Goal: Task Accomplishment & Management: Complete application form

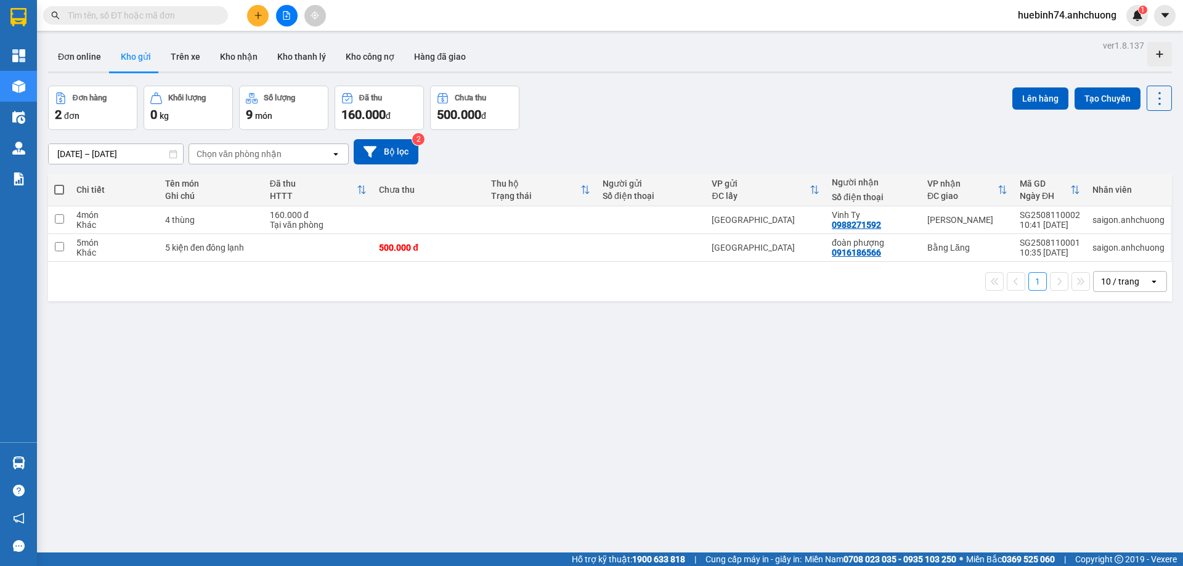
click at [266, 6] on div at bounding box center [286, 16] width 92 height 22
click at [262, 12] on icon "plus" at bounding box center [258, 15] width 9 height 9
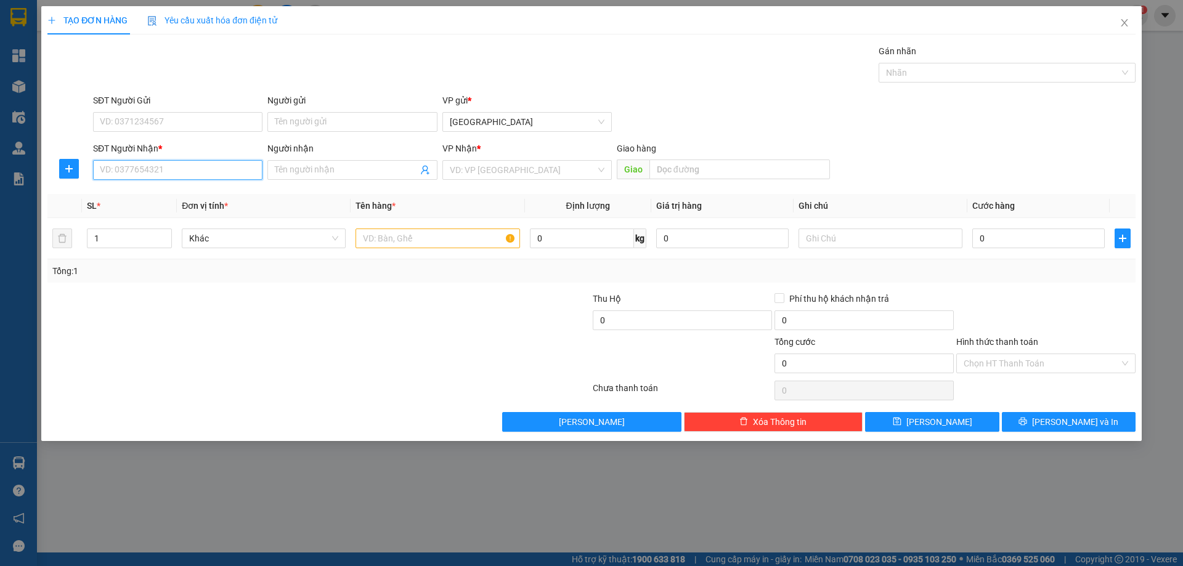
click at [102, 168] on input "SĐT Người Nhận *" at bounding box center [178, 170] width 170 height 20
click at [320, 179] on span at bounding box center [353, 170] width 170 height 20
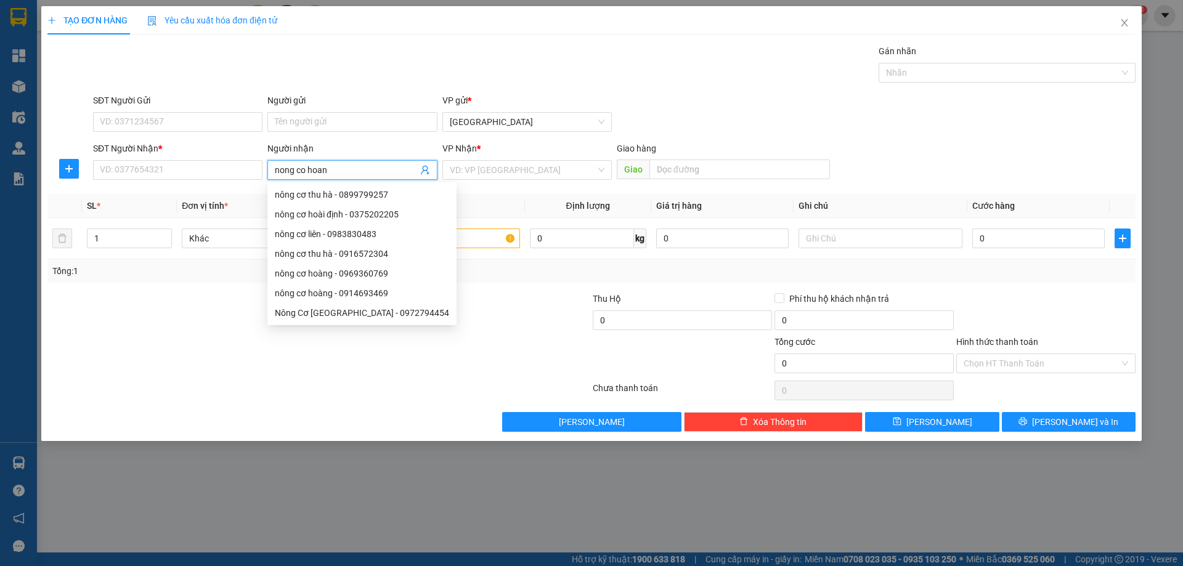
type input "nong co hoang"
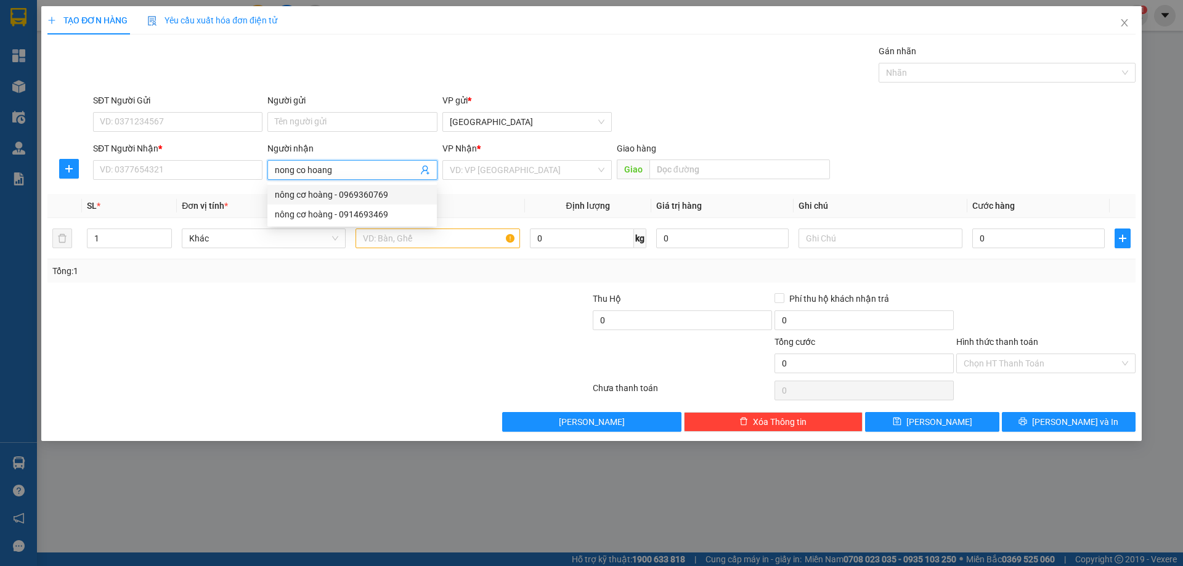
click at [346, 198] on div "nông cơ hoàng - 0969360769" at bounding box center [352, 195] width 155 height 14
type input "0969360769"
click at [519, 174] on input "search" at bounding box center [523, 170] width 146 height 18
drag, startPoint x: 357, startPoint y: 168, endPoint x: 39, endPoint y: 168, distance: 317.4
click at [39, 168] on div "TẠO ĐƠN HÀNG Yêu cầu xuất hóa đơn điện tử Transit Pickup Surcharge Ids Transit …" at bounding box center [591, 283] width 1183 height 566
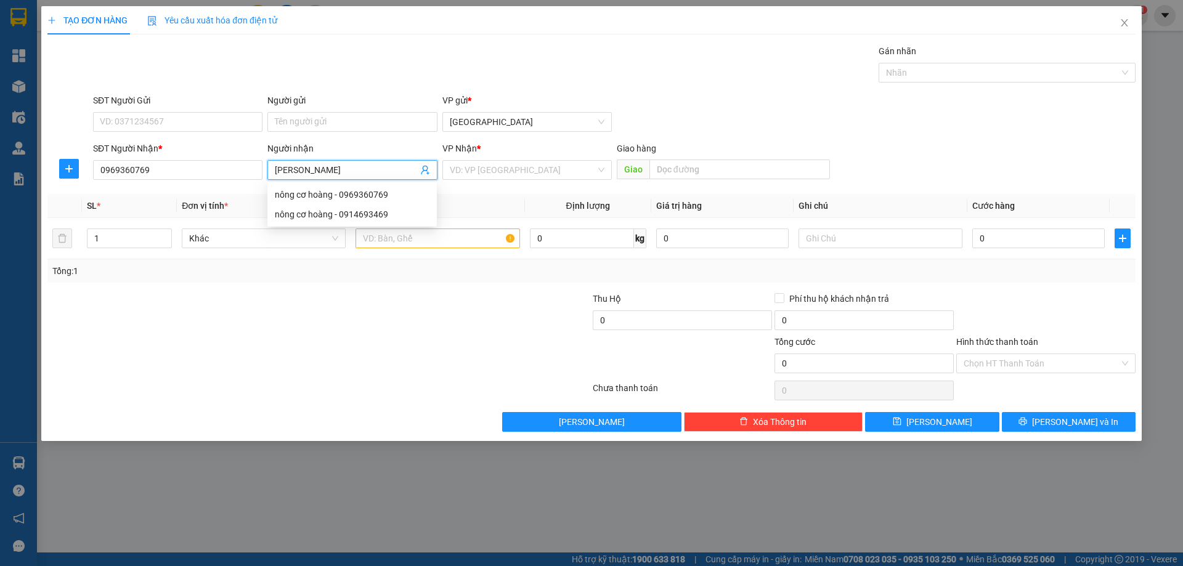
type input "thanh tung"
click at [293, 186] on div "thanh tùng - 0967575979" at bounding box center [353, 195] width 170 height 20
type input "0967575979"
type input "thanh tùng"
click at [327, 191] on div "Transit Pickup Surcharge Ids Transit Deliver Surcharge Ids Transit Deliver Surc…" at bounding box center [591, 238] width 1089 height 388
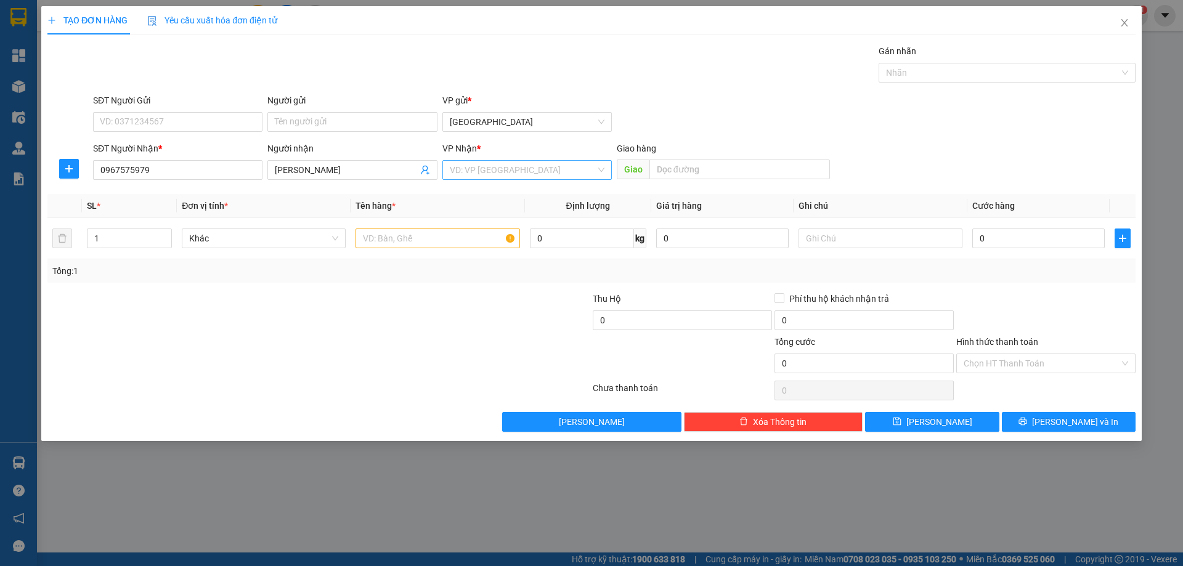
click at [467, 160] on div "VD: VP Sài Gòn" at bounding box center [528, 170] width 170 height 20
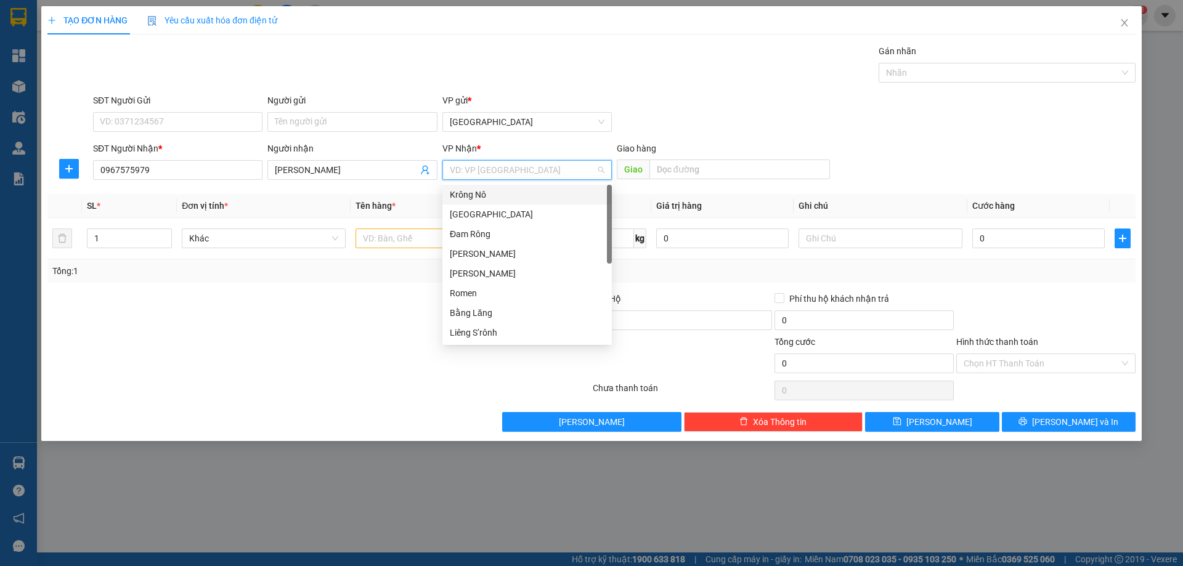
click at [470, 168] on input "search" at bounding box center [523, 170] width 146 height 18
click at [468, 188] on div "Krông Nô" at bounding box center [527, 195] width 155 height 14
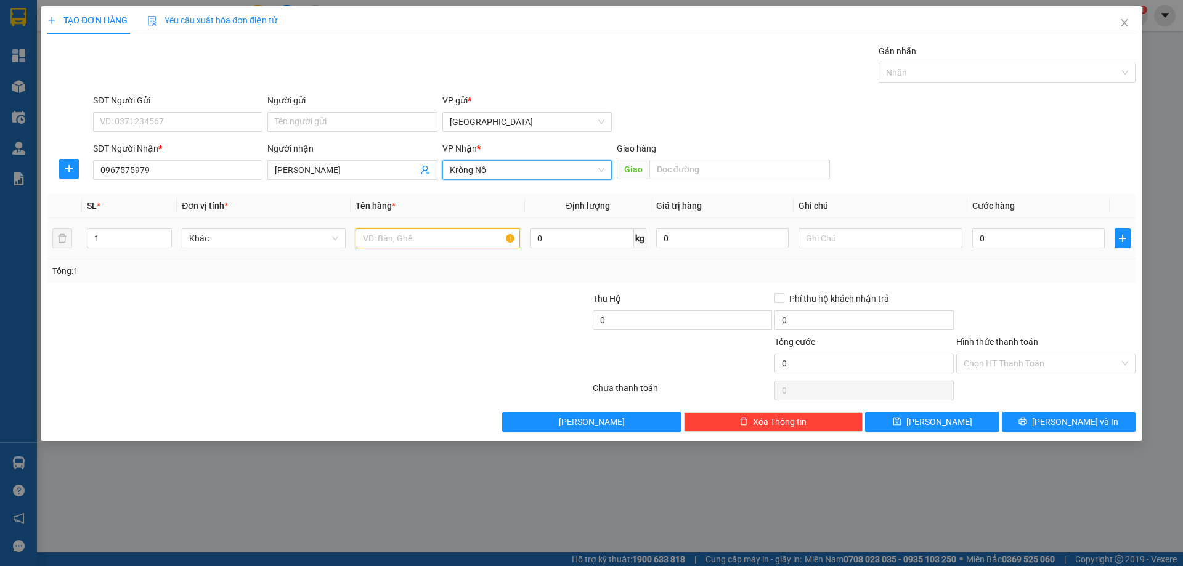
click at [414, 231] on input "text" at bounding box center [438, 239] width 164 height 20
click at [429, 251] on td at bounding box center [438, 238] width 174 height 41
click at [392, 242] on input "text" at bounding box center [438, 239] width 164 height 20
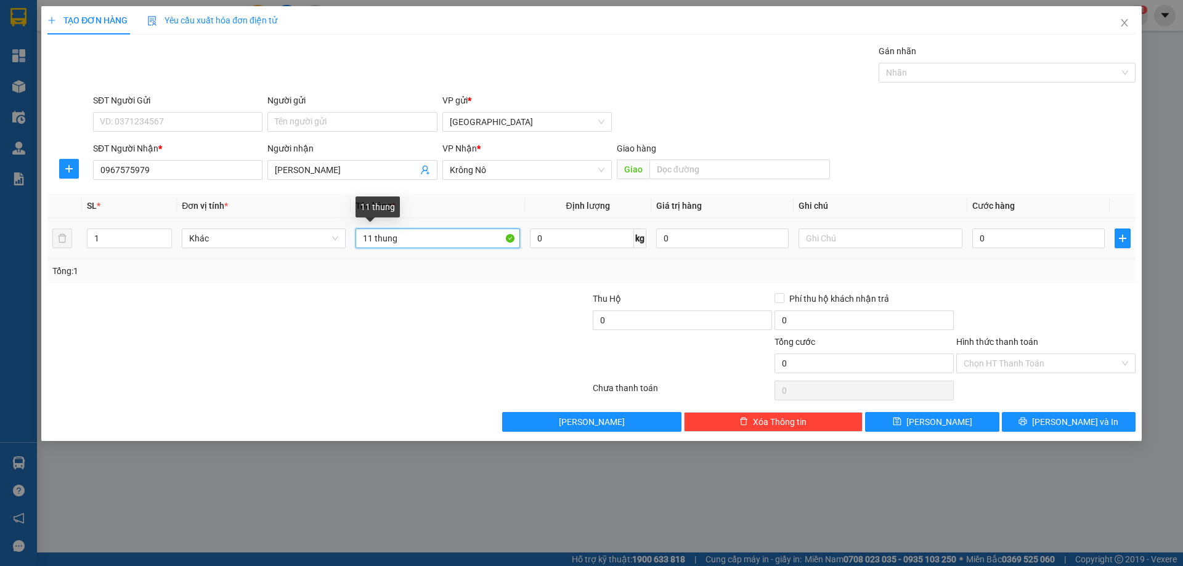
click at [406, 243] on input "11 thung" at bounding box center [438, 239] width 164 height 20
type input "11 thùng 2 kiện"
drag, startPoint x: 141, startPoint y: 236, endPoint x: 12, endPoint y: 235, distance: 128.2
click at [15, 236] on div "TẠO ĐƠN HÀNG Yêu cầu xuất hóa đơn điện tử Transit Pickup Surcharge Ids Transit …" at bounding box center [591, 283] width 1183 height 566
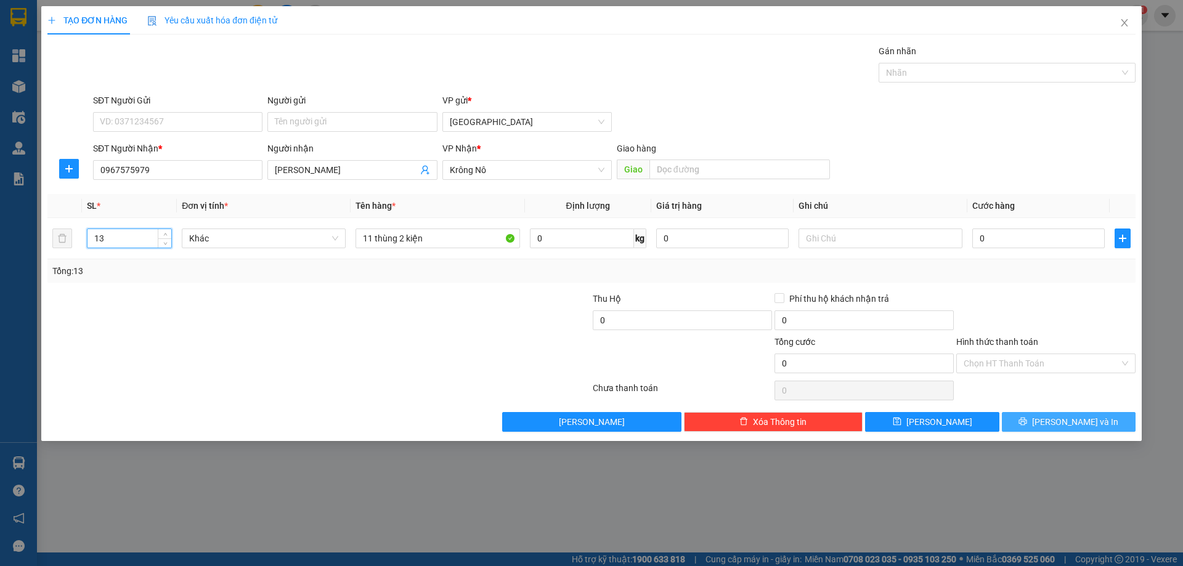
type input "13"
click at [1066, 427] on span "Lưu và In" at bounding box center [1075, 422] width 86 height 14
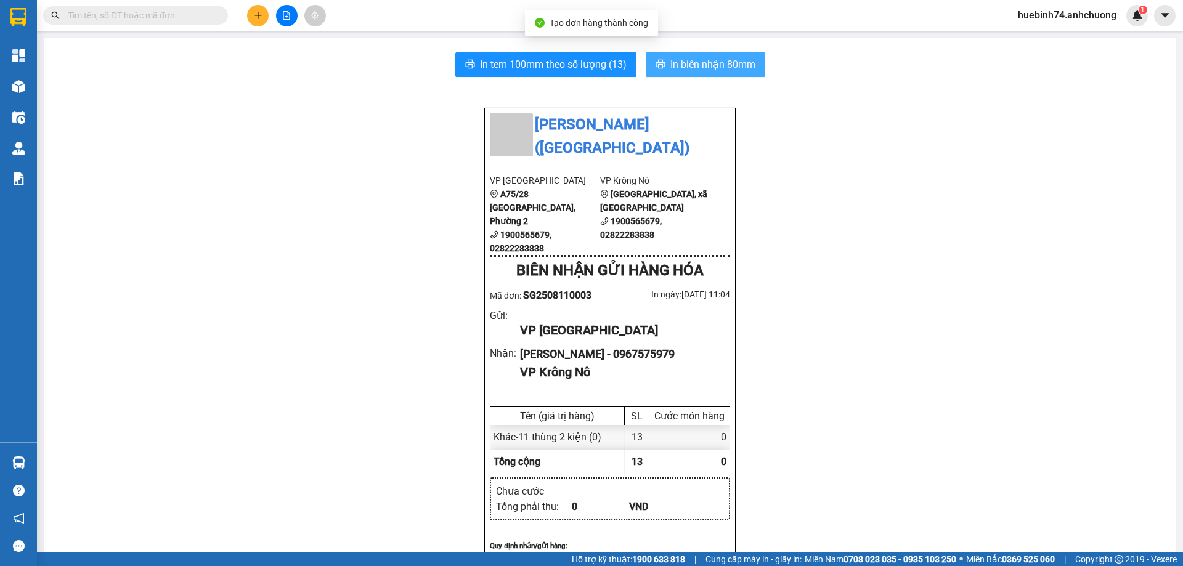
click at [729, 58] on span "In biên nhận 80mm" at bounding box center [713, 64] width 85 height 15
